Goal: Task Accomplishment & Management: Manage account settings

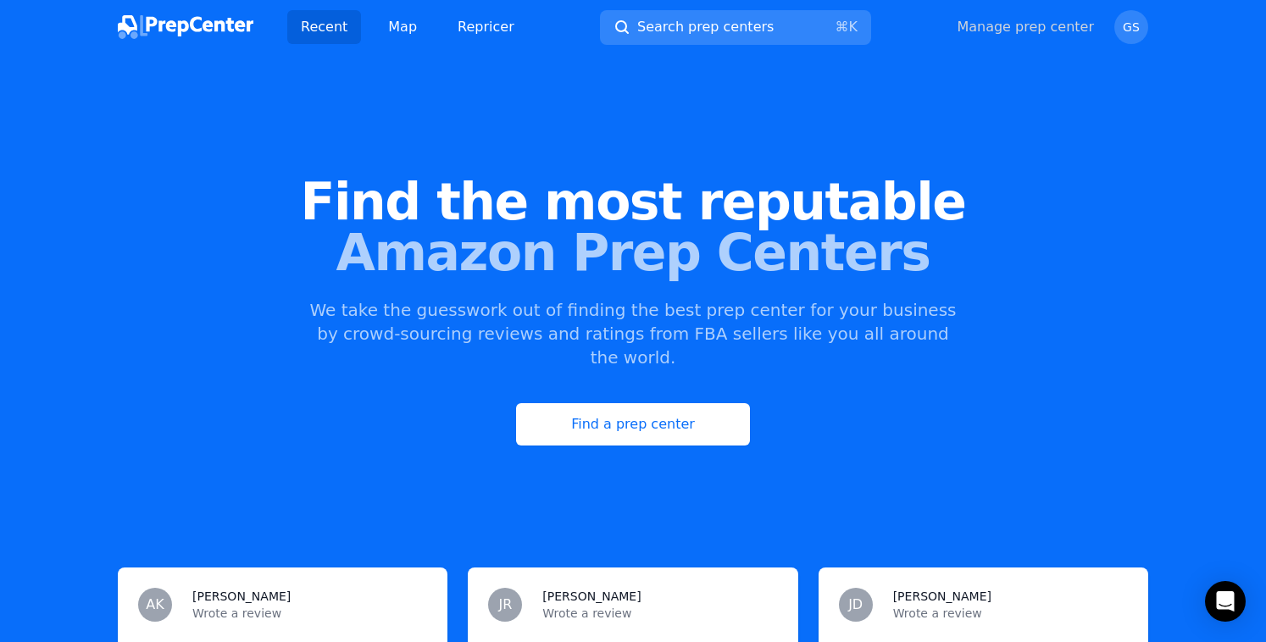
click at [1042, 27] on link "Manage prep center" at bounding box center [1025, 27] width 137 height 20
click at [970, 35] on link "Manage prep center" at bounding box center [1025, 27] width 137 height 20
select select "24"
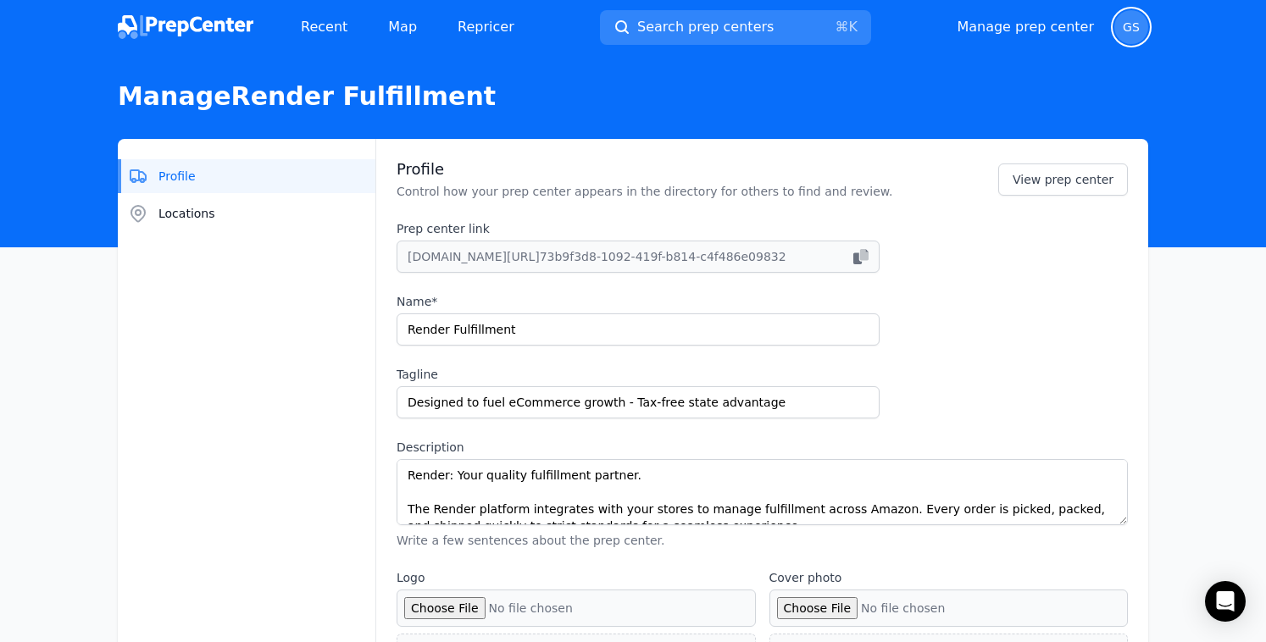
click at [1132, 34] on span "GS" at bounding box center [1132, 27] width 34 height 34
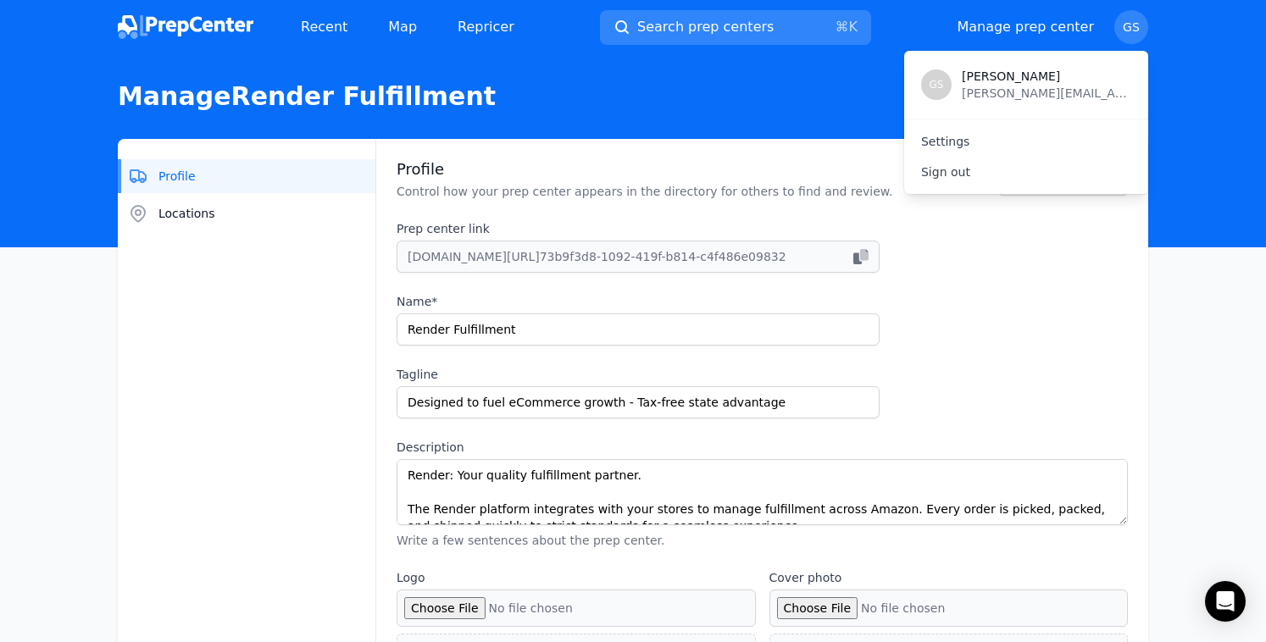
click at [978, 79] on span "[PERSON_NAME]" at bounding box center [1047, 76] width 170 height 17
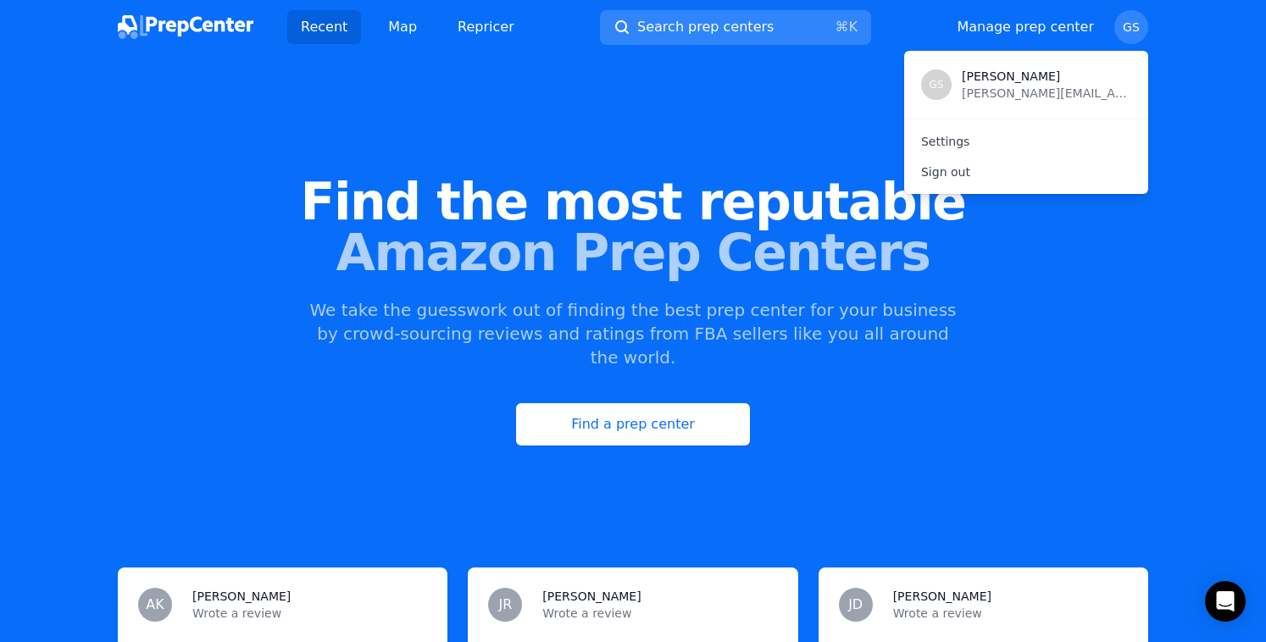
click at [986, 75] on span "[PERSON_NAME]" at bounding box center [1047, 76] width 170 height 17
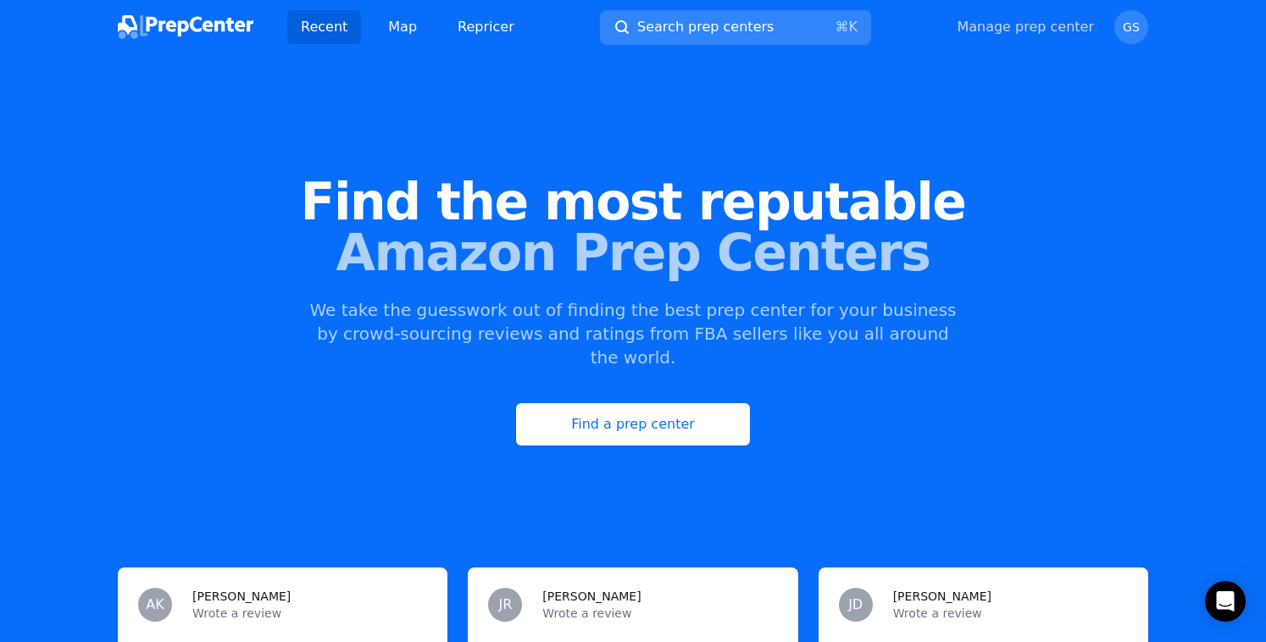
click at [1045, 18] on link "Manage prep center" at bounding box center [1025, 27] width 137 height 20
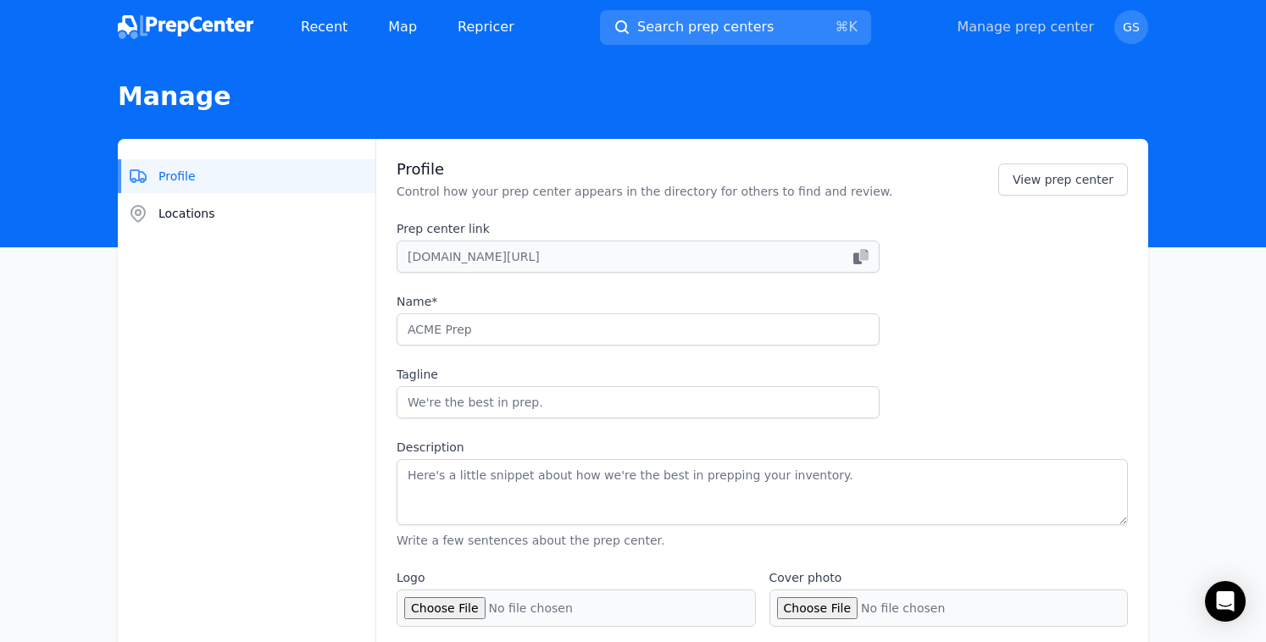
type input "Render Fulfillment"
type input "Designed to fuel eCommerce growth - Tax-free state advantage"
type textarea "Render: Your quality fulfillment partner. The Render platform integrates with y…"
type input "[DOMAIN_NAME]"
type input "6175011900"
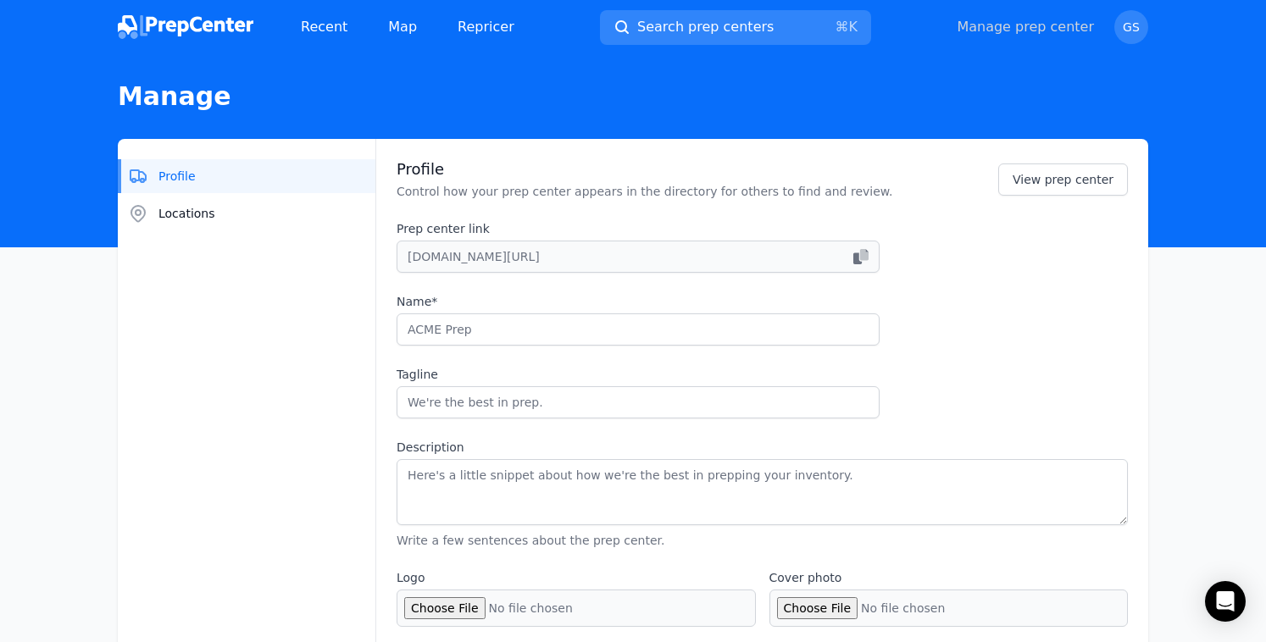
type input "[EMAIL_ADDRESS][DOMAIN_NAME]"
checkbox input "true"
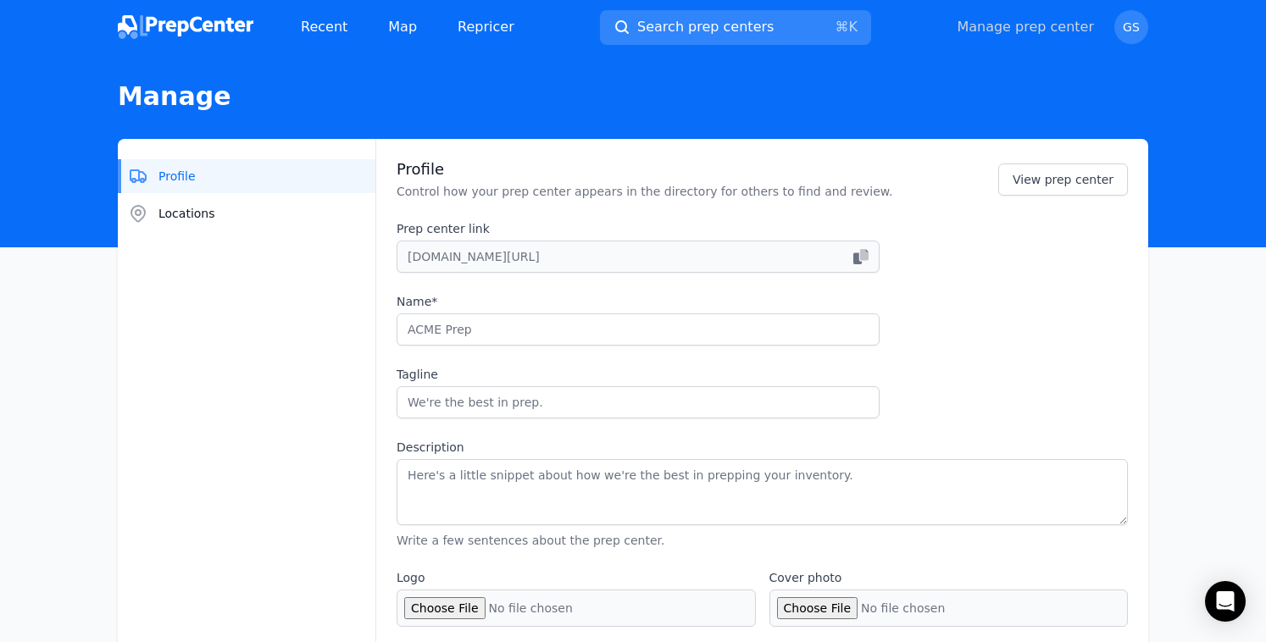
checkbox input "true"
select select "24"
type input "renderfulfillment"
type input "tryrender"
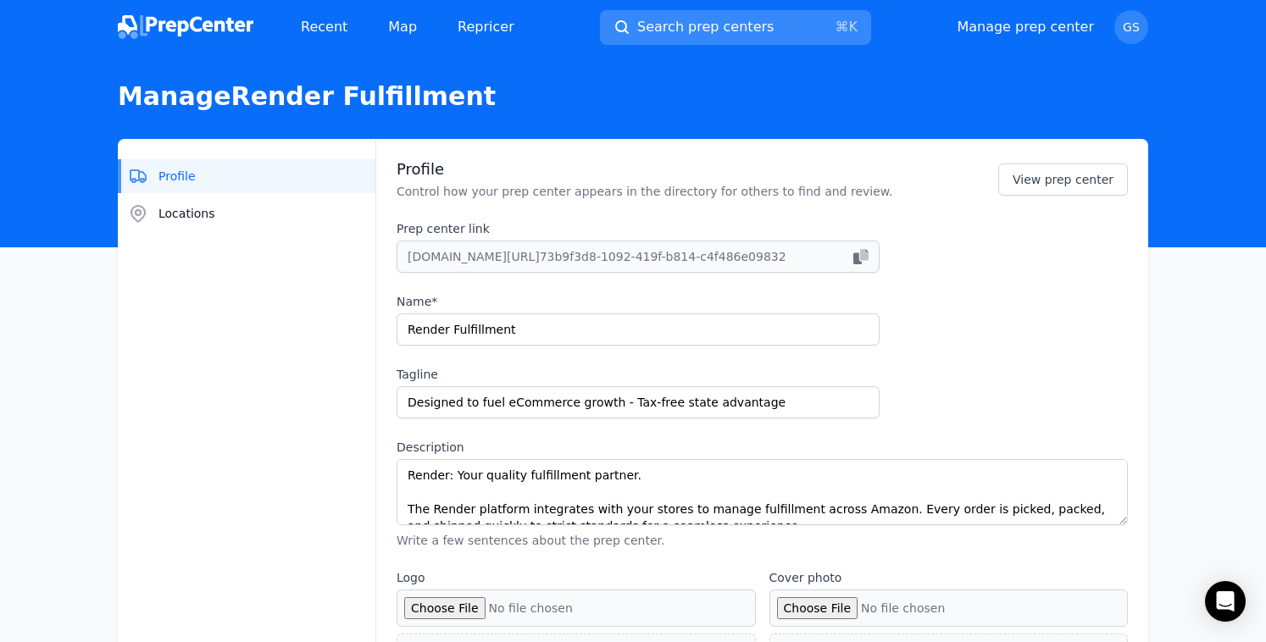
click at [703, 19] on span "Search prep centers" at bounding box center [705, 27] width 136 height 20
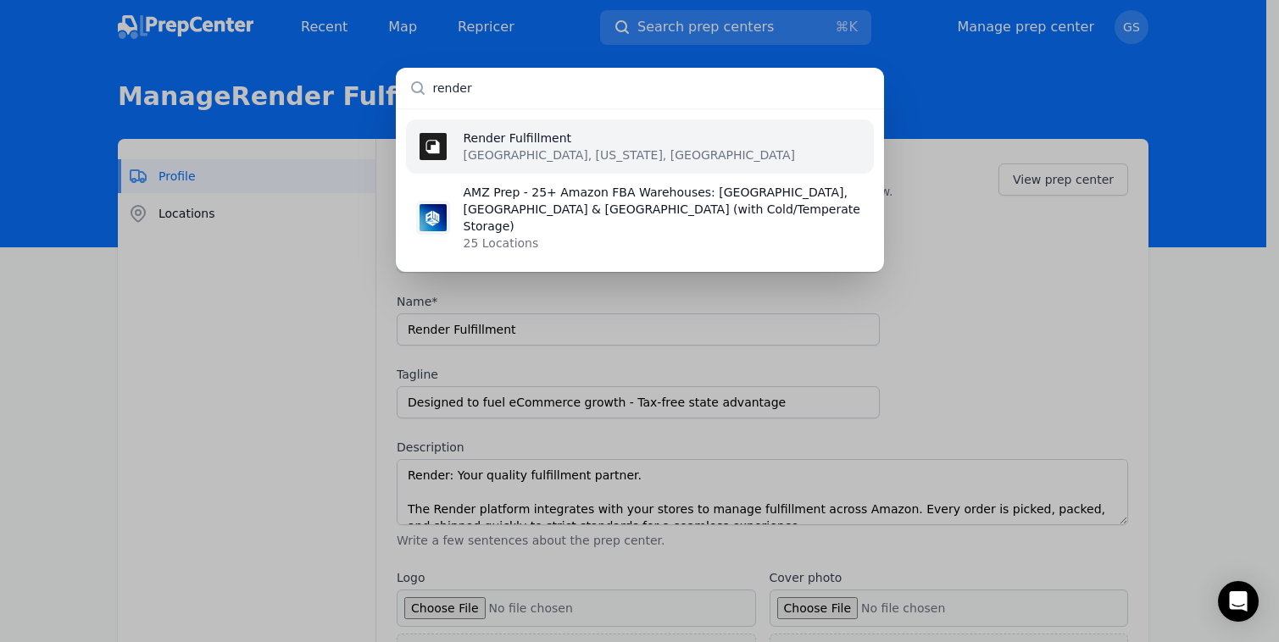
type input "render"
click at [654, 143] on li "Render Fulfillment [GEOGRAPHIC_DATA], [US_STATE], [GEOGRAPHIC_DATA]" at bounding box center [640, 147] width 468 height 54
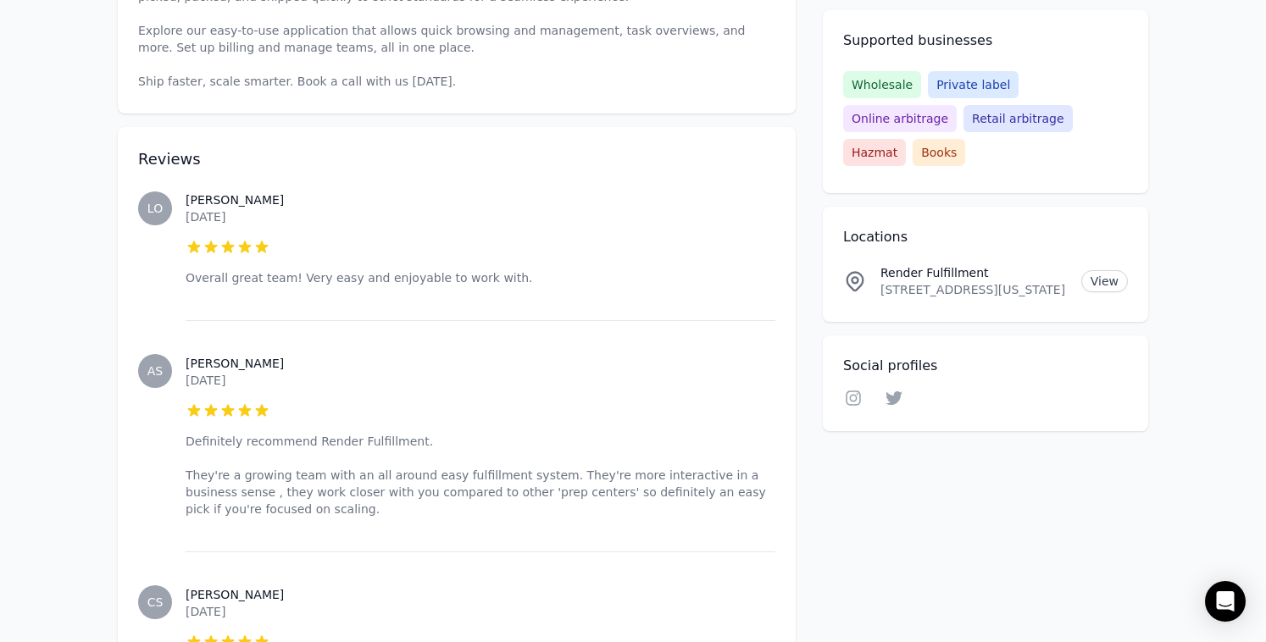
scroll to position [666, 0]
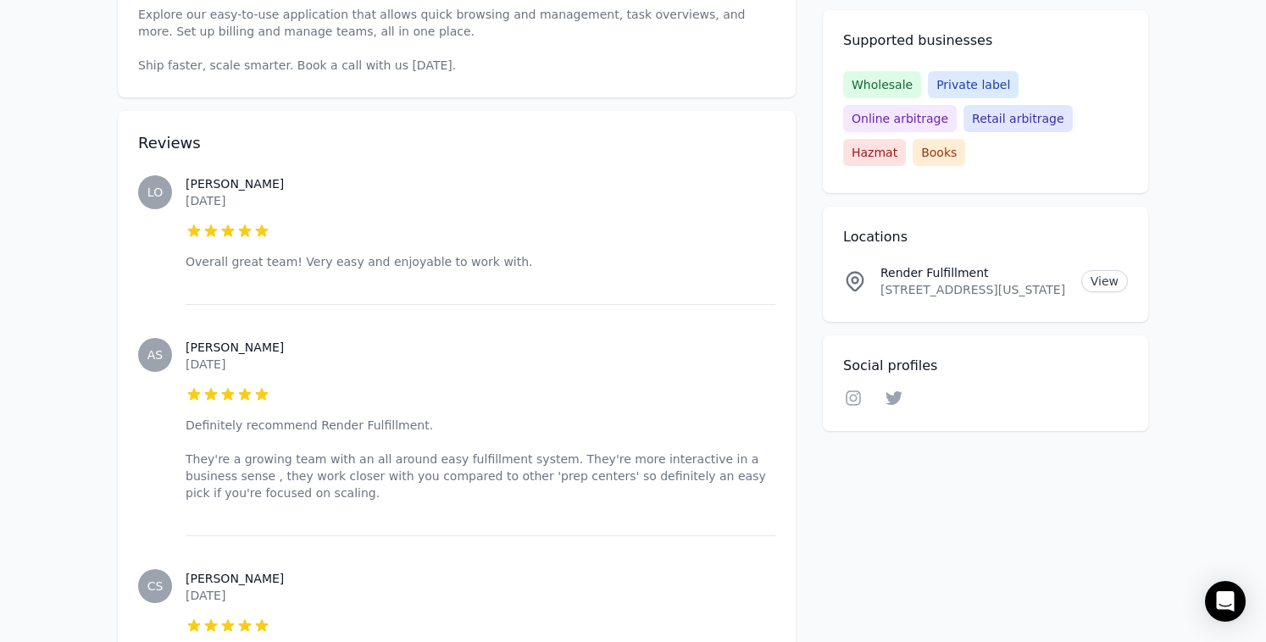
click at [214, 191] on h3 "[PERSON_NAME]" at bounding box center [481, 183] width 590 height 17
click at [214, 186] on h3 "[PERSON_NAME]" at bounding box center [481, 183] width 590 height 17
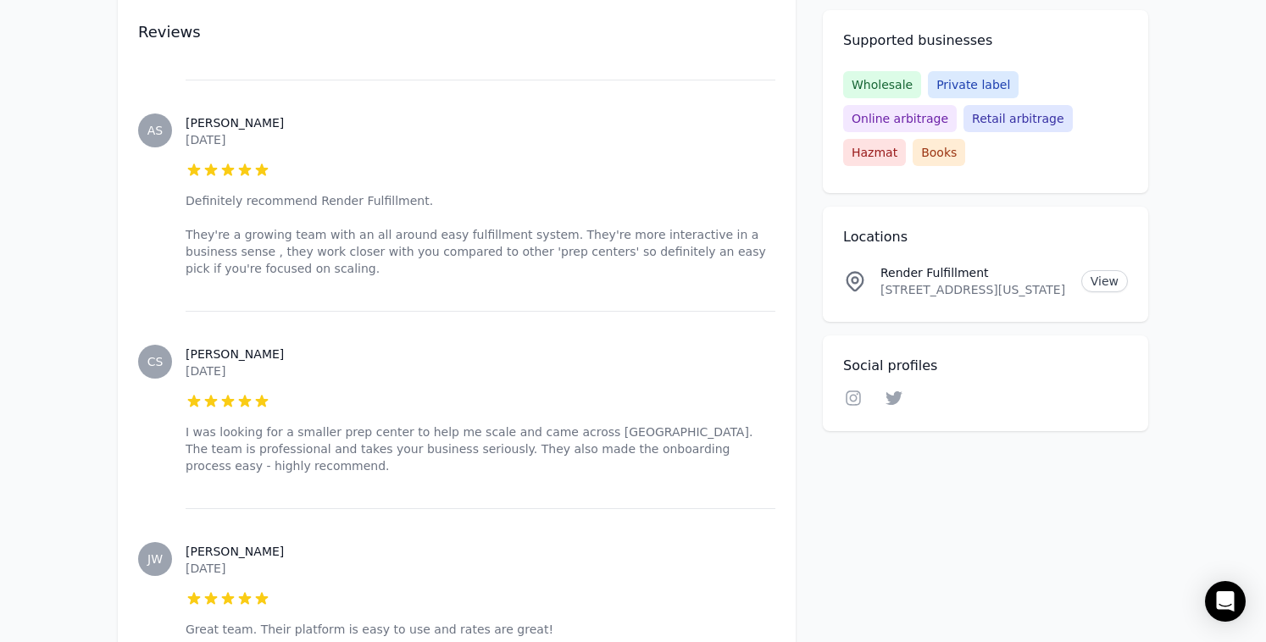
scroll to position [995, 0]
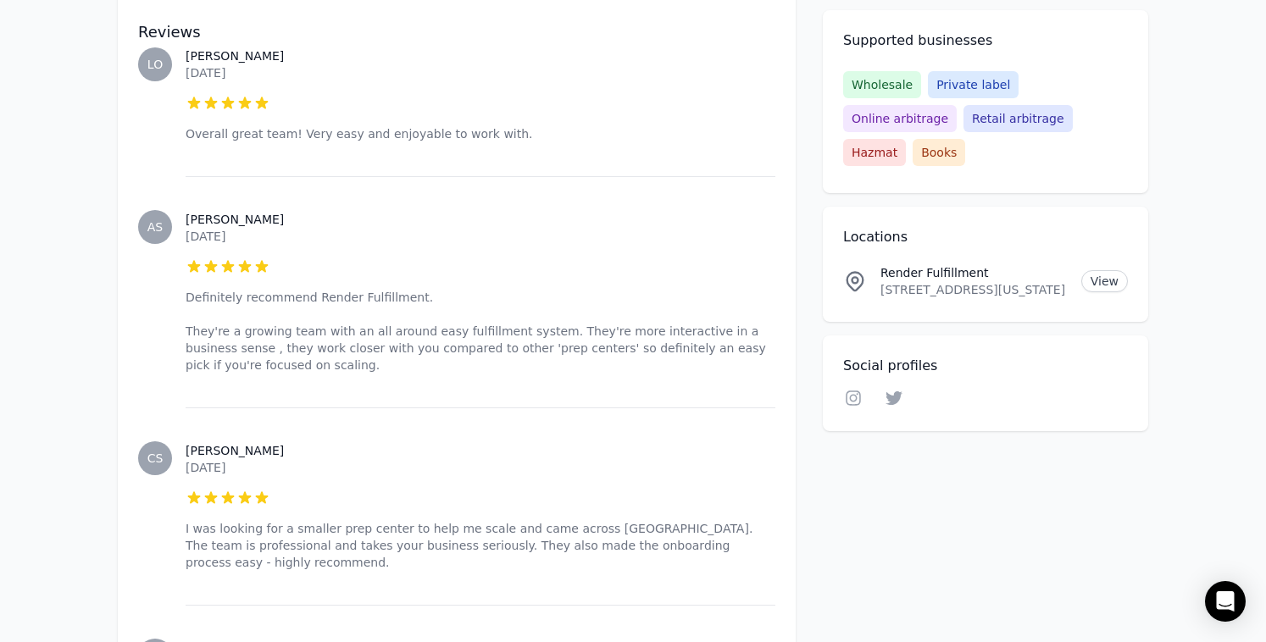
click at [298, 422] on div "[PERSON_NAME] [DATE] 5 out of 5 stars I was looking for a smaller prep center t…" at bounding box center [481, 506] width 590 height 197
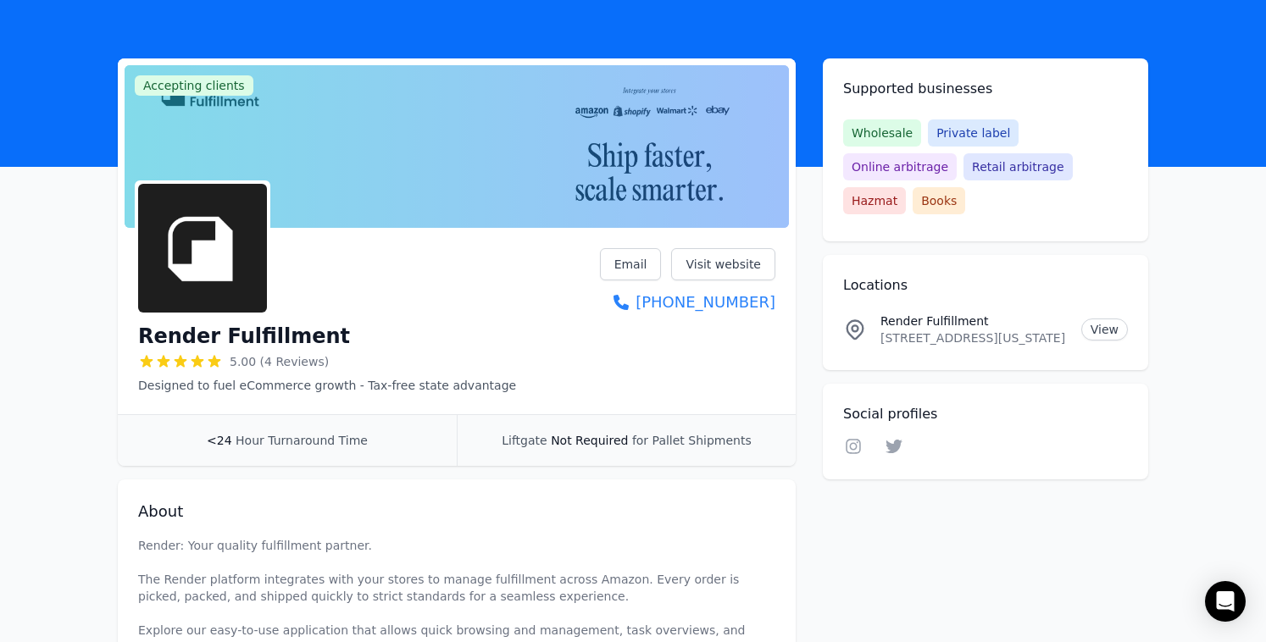
scroll to position [0, 0]
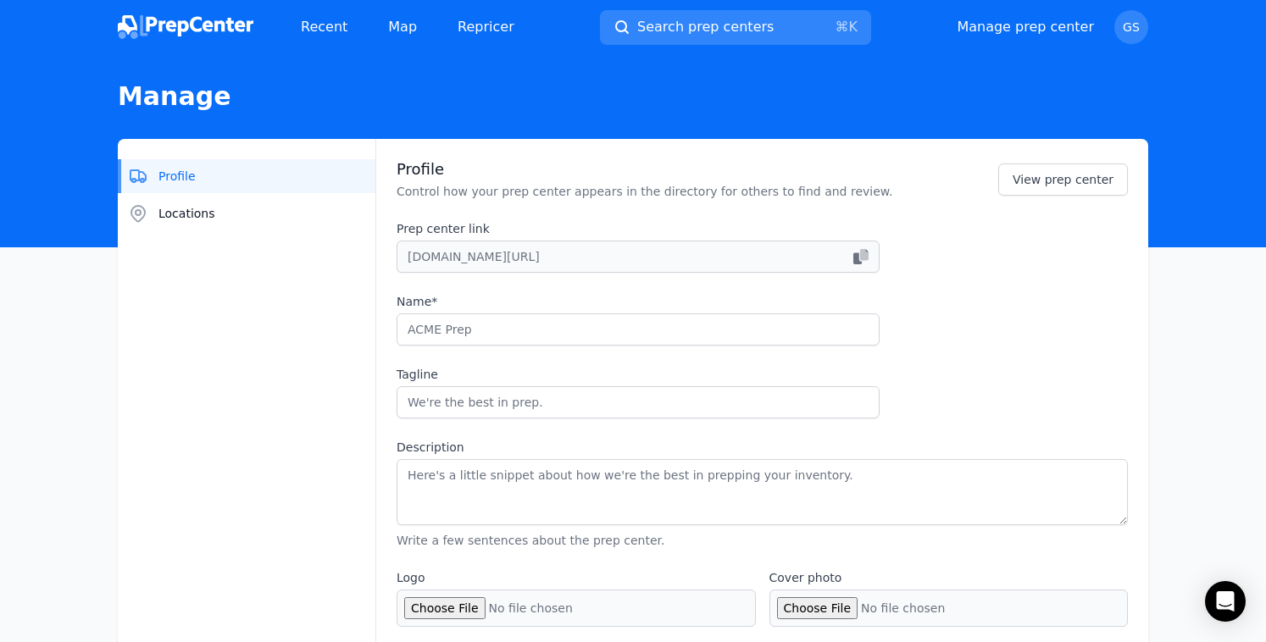
type input "Render Fulfillment"
type input "Designed to fuel eCommerce growth - Tax-free state advantage"
type textarea "Render: Your quality fulfillment partner. The Render platform integrates with y…"
type input "[DOMAIN_NAME]"
type input "6175011900"
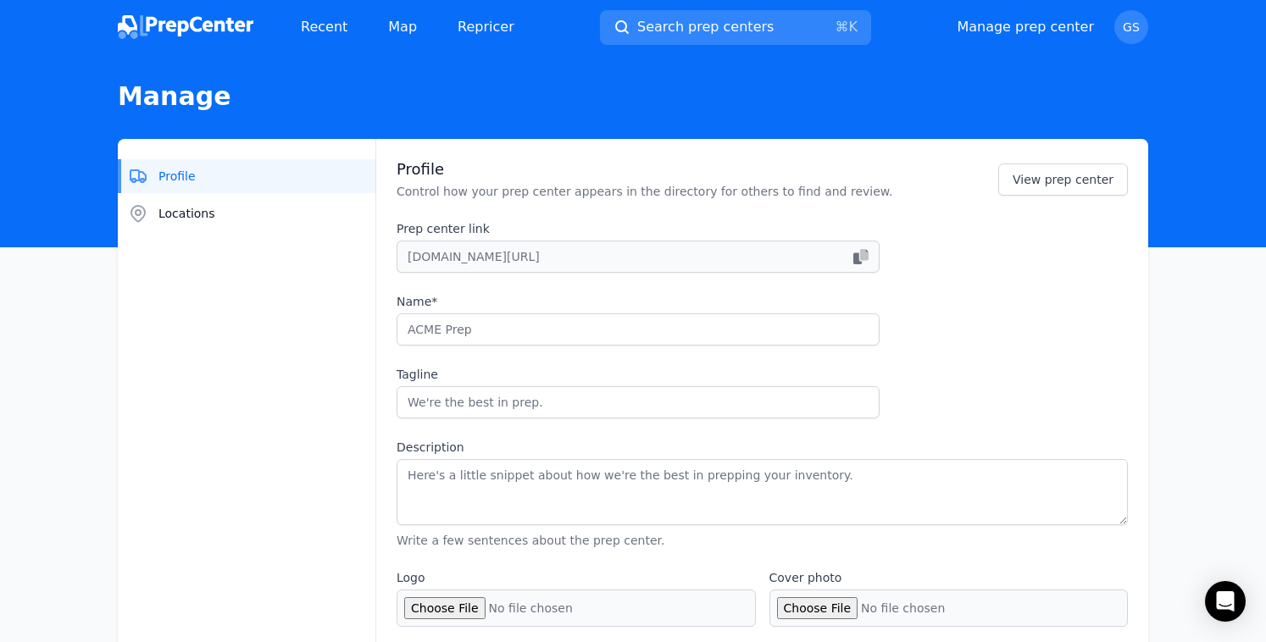
type input "[EMAIL_ADDRESS][DOMAIN_NAME]"
checkbox input "true"
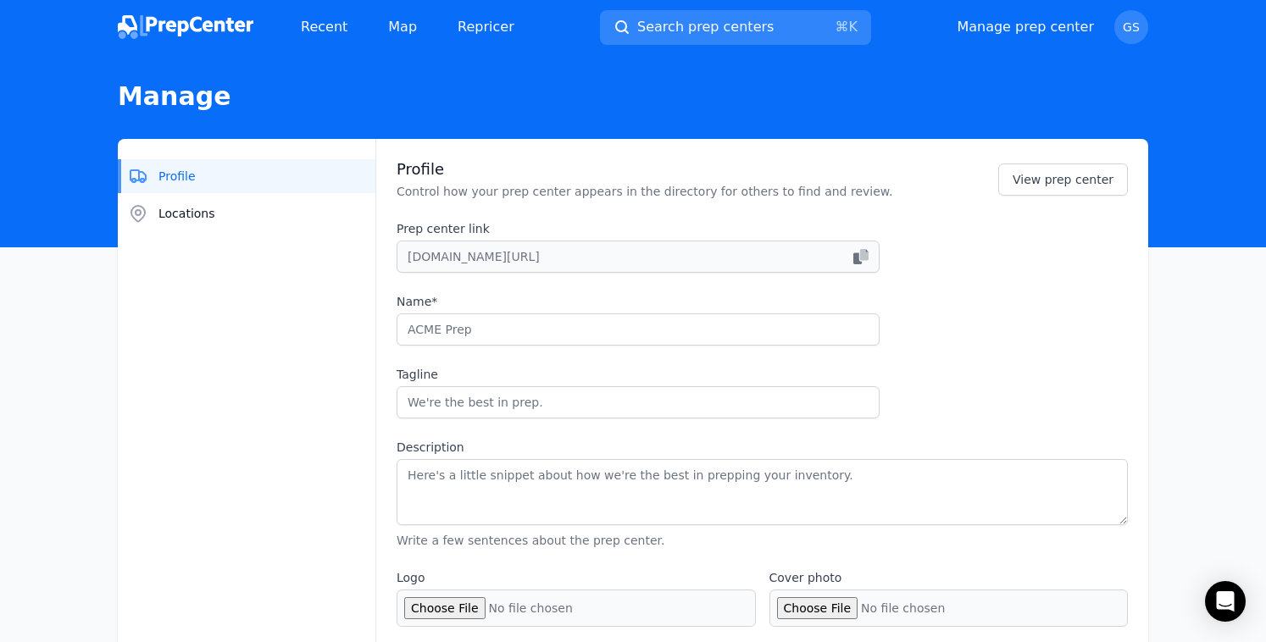
checkbox input "true"
select select "24"
type input "renderfulfillment"
type input "tryrender"
